Goal: Find specific page/section

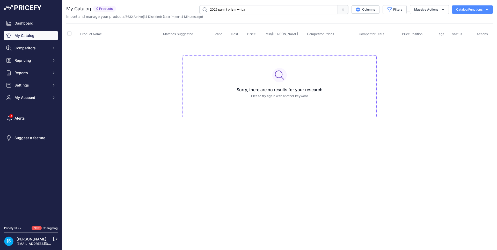
click at [229, 7] on input "2025 panini prizm wnba" at bounding box center [268, 9] width 138 height 9
click at [229, 8] on input "2025 panini prizm wnba" at bounding box center [268, 9] width 138 height 9
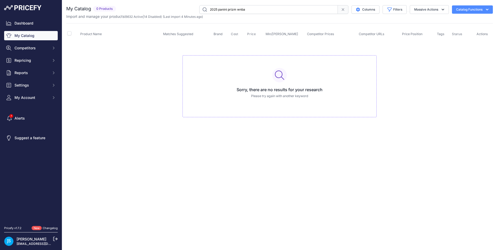
click at [229, 8] on input "2025 panini prizm wnba" at bounding box center [268, 9] width 138 height 9
type input "2025 Panini Donruss Football Hobby"
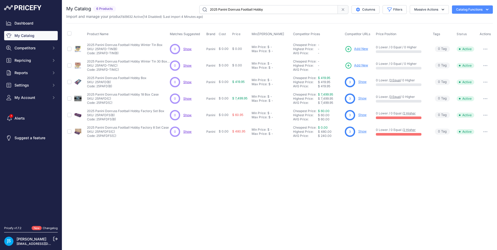
click at [359, 81] on link "Show" at bounding box center [362, 82] width 8 height 4
